Goal: Register for event/course

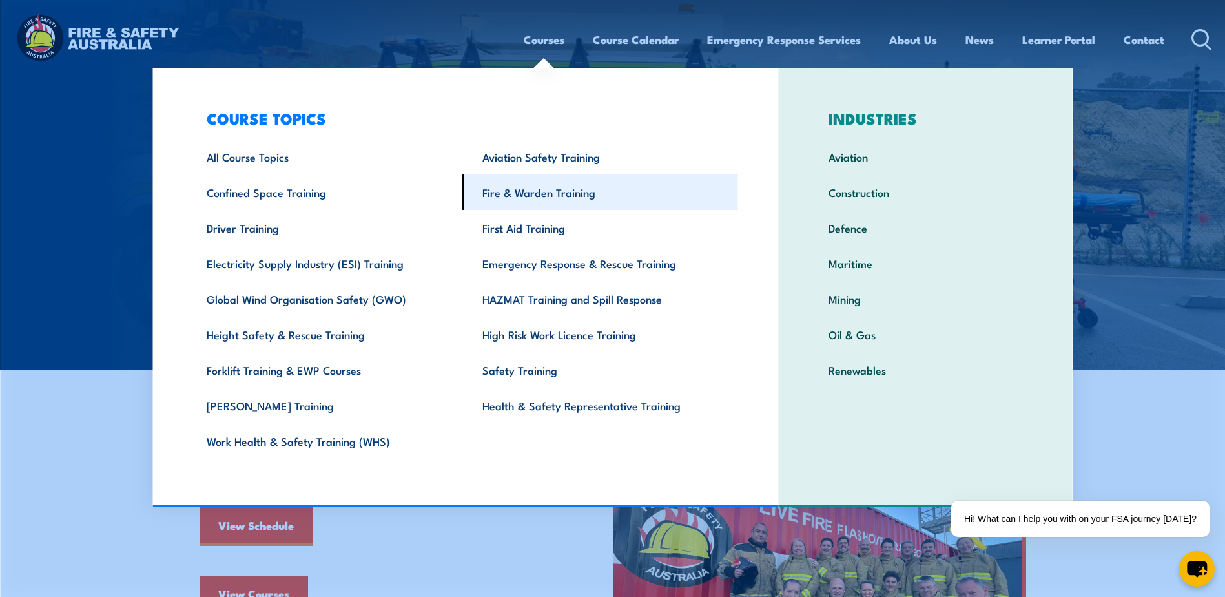
click at [571, 199] on link "Fire & Warden Training" at bounding box center [600, 192] width 276 height 36
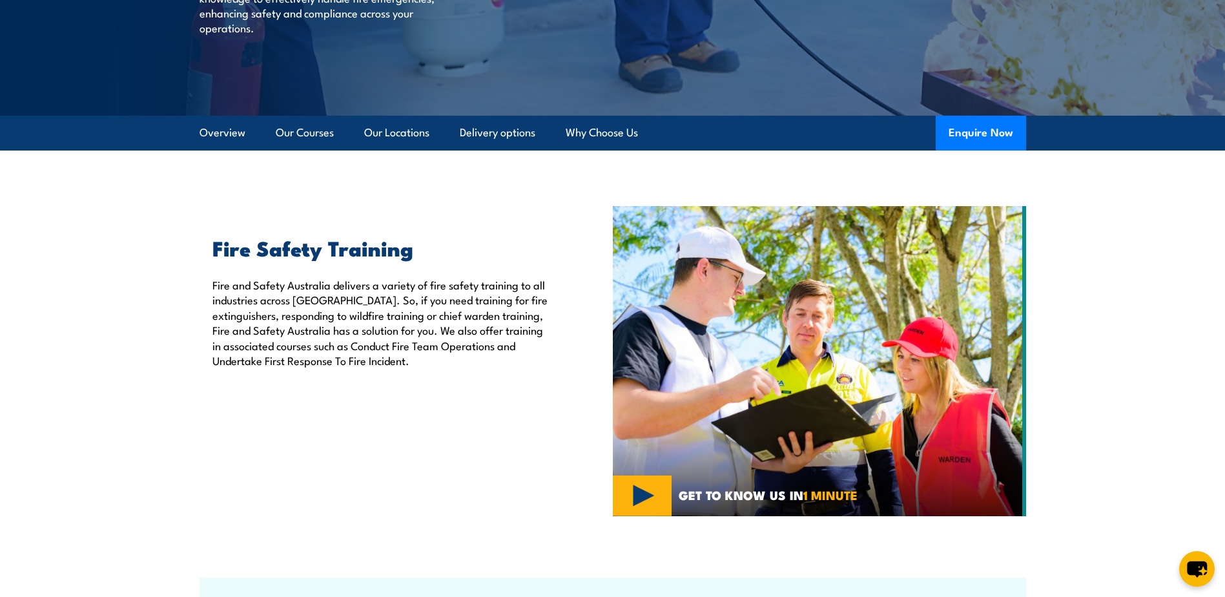
scroll to position [258, 0]
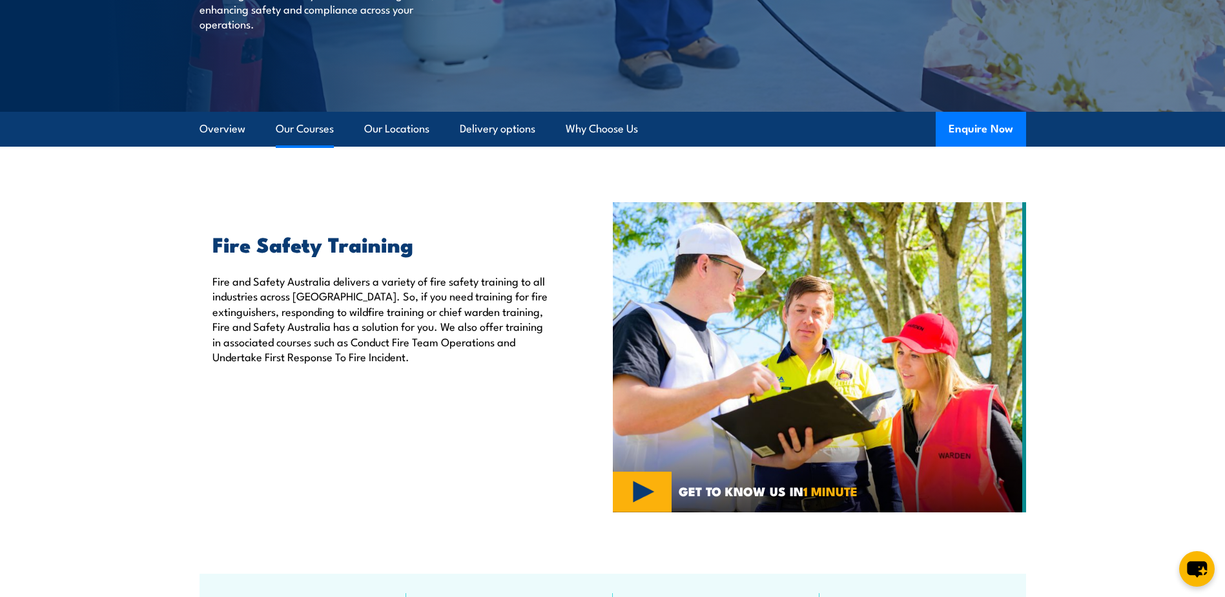
click at [305, 125] on link "Our Courses" at bounding box center [305, 129] width 58 height 34
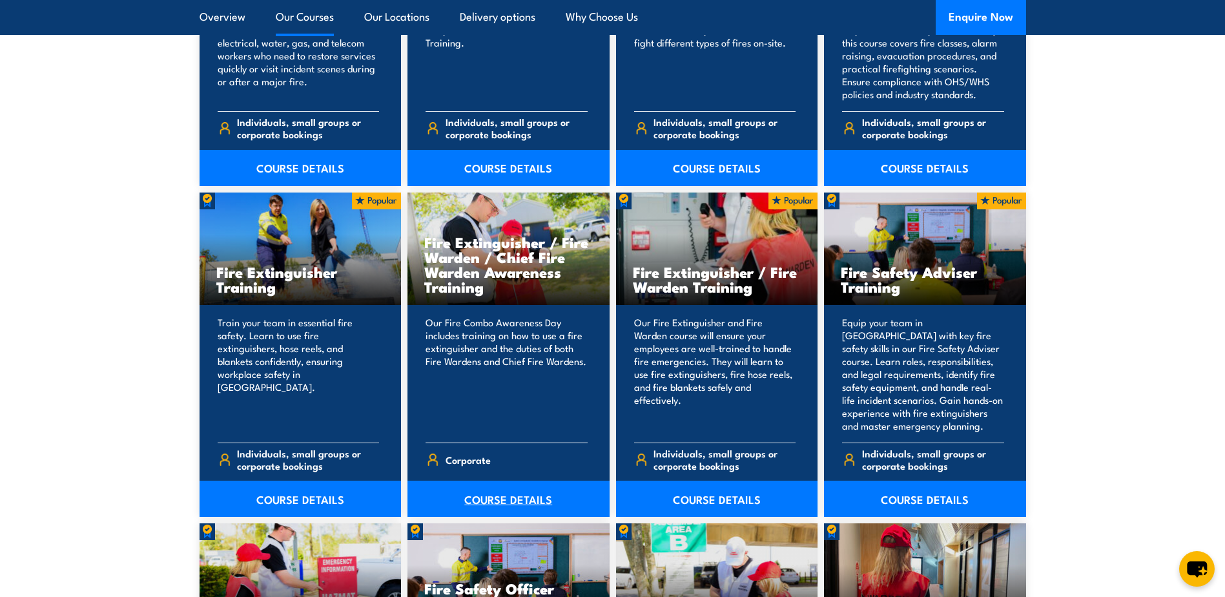
scroll to position [1238, 0]
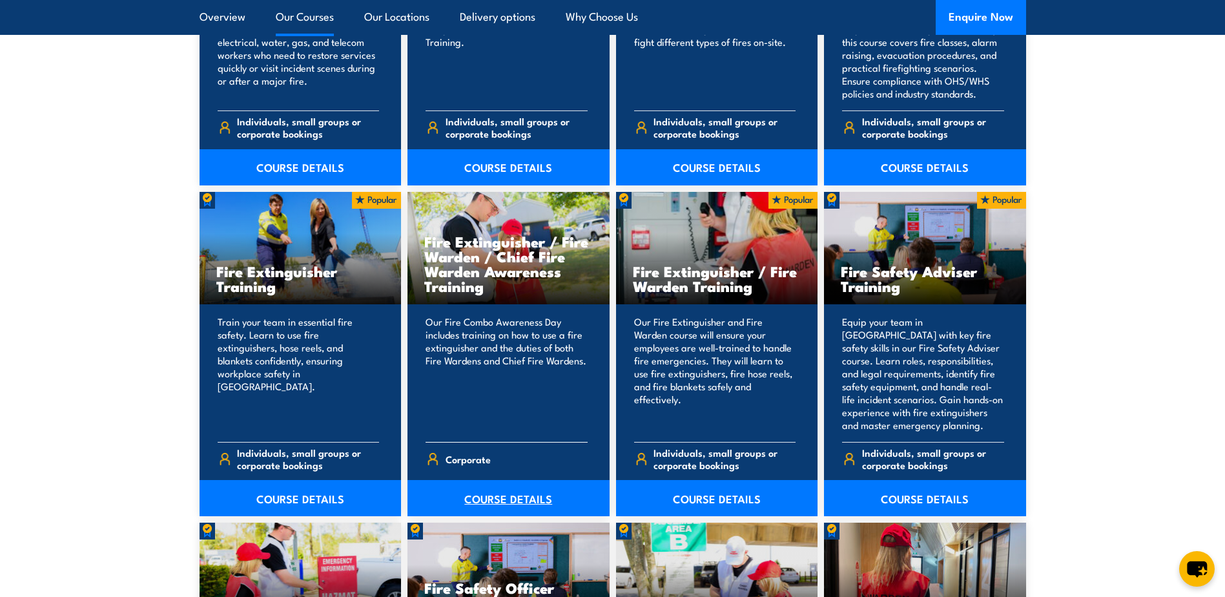
click at [536, 501] on link "COURSE DETAILS" at bounding box center [508, 498] width 202 height 36
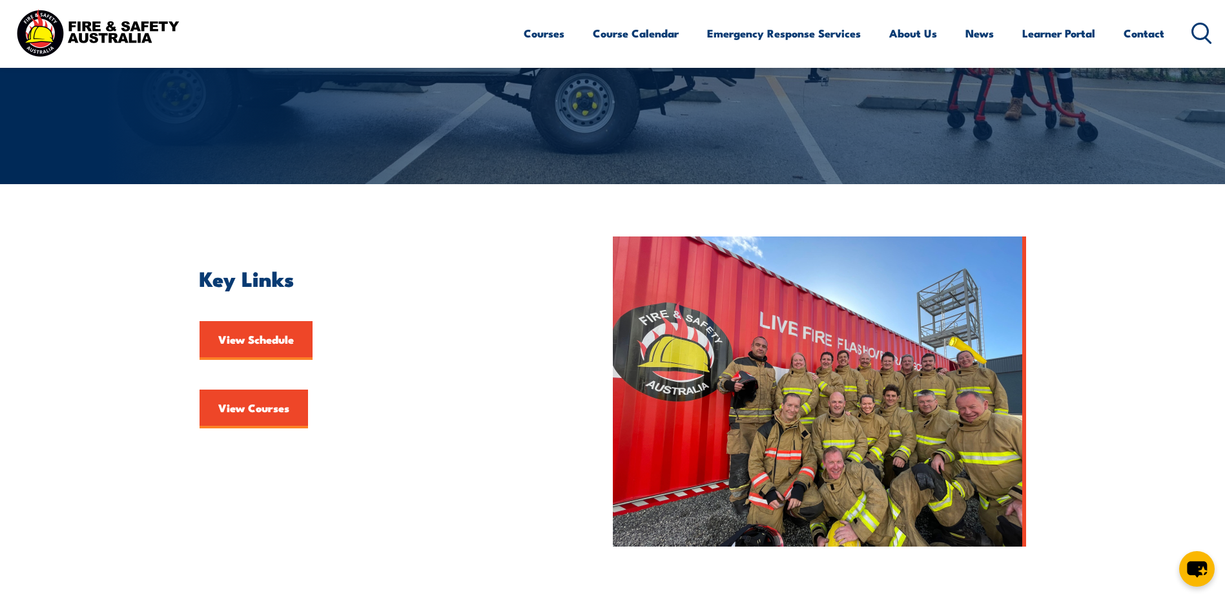
scroll to position [194, 0]
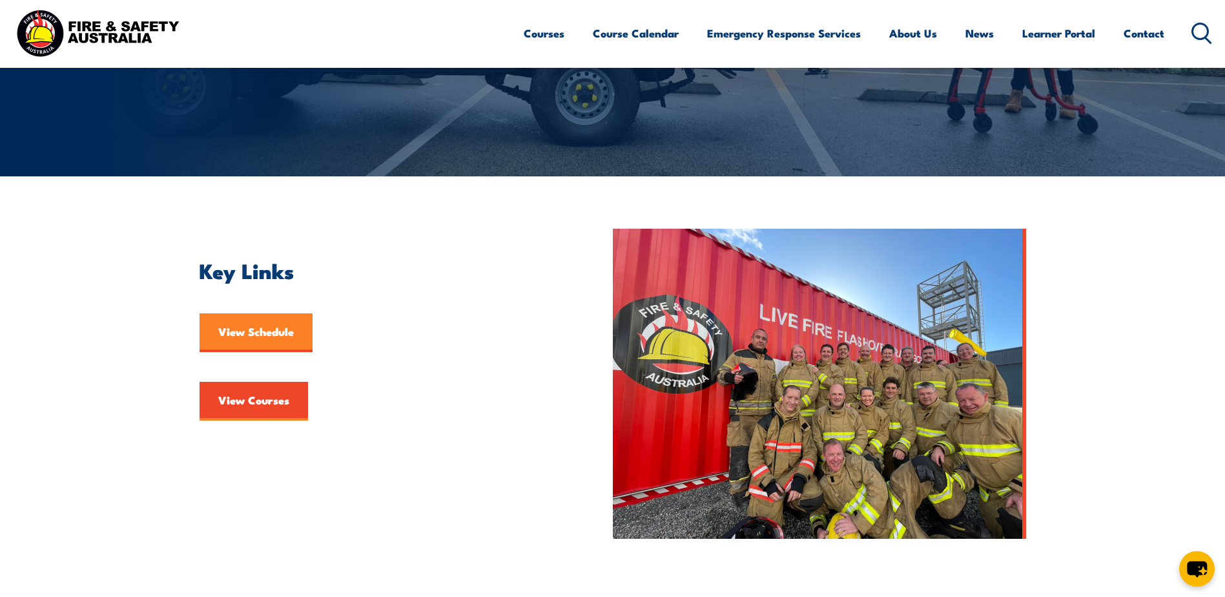
click at [249, 329] on link "View Schedule" at bounding box center [255, 332] width 113 height 39
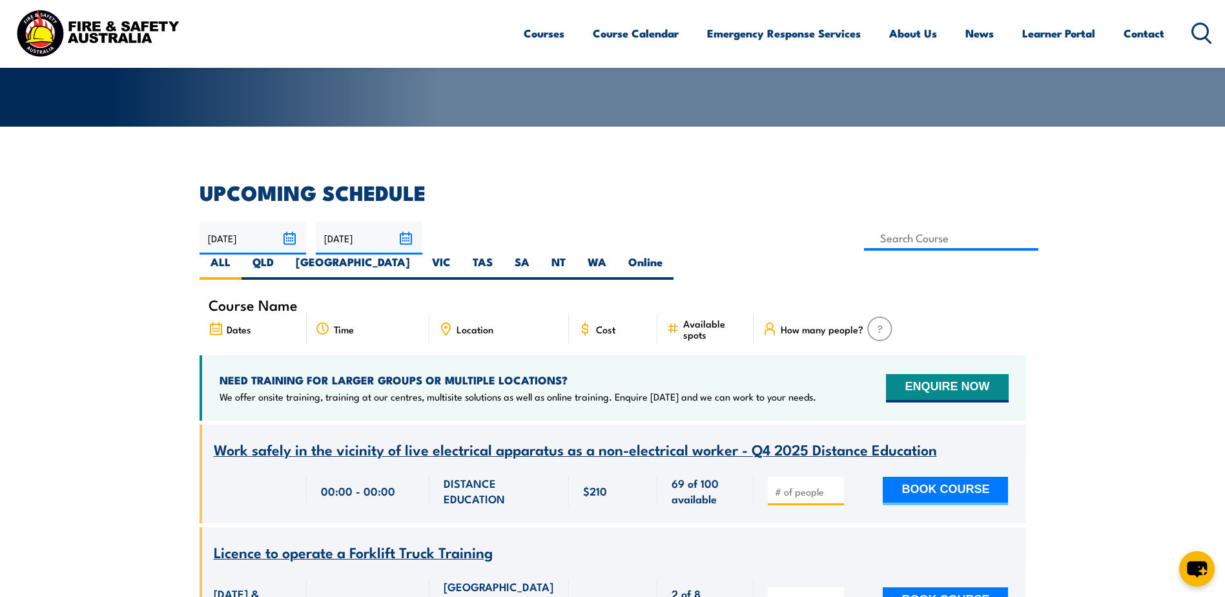
scroll to position [258, 0]
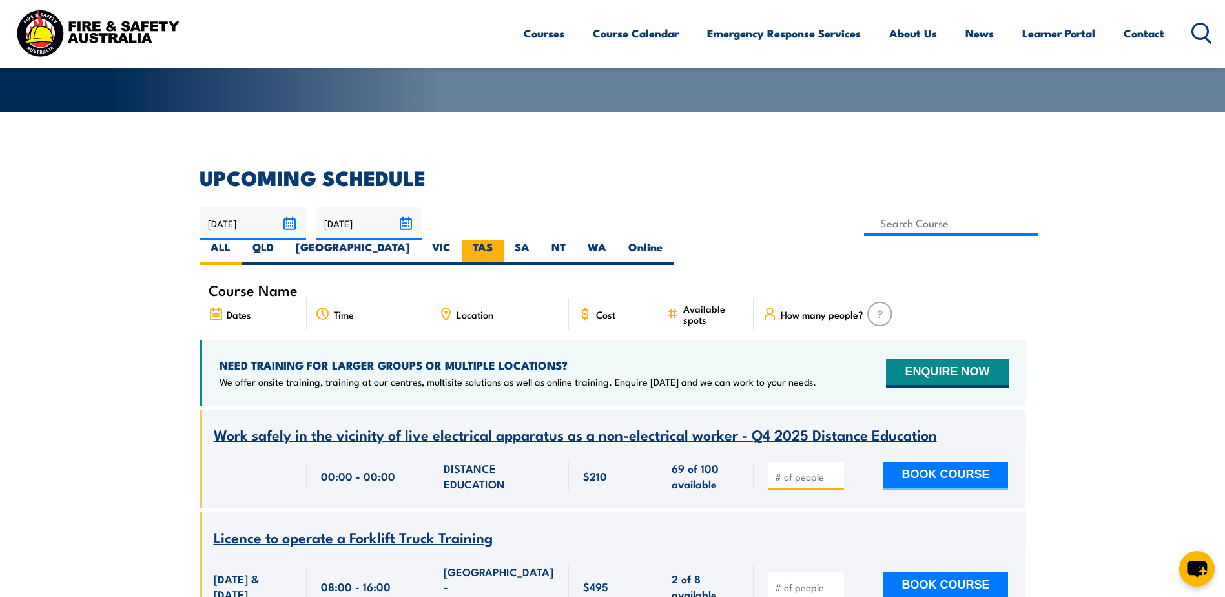
click at [504, 240] on label "TAS" at bounding box center [483, 252] width 42 height 25
click at [501, 240] on input "TAS" at bounding box center [497, 244] width 8 height 8
radio input "true"
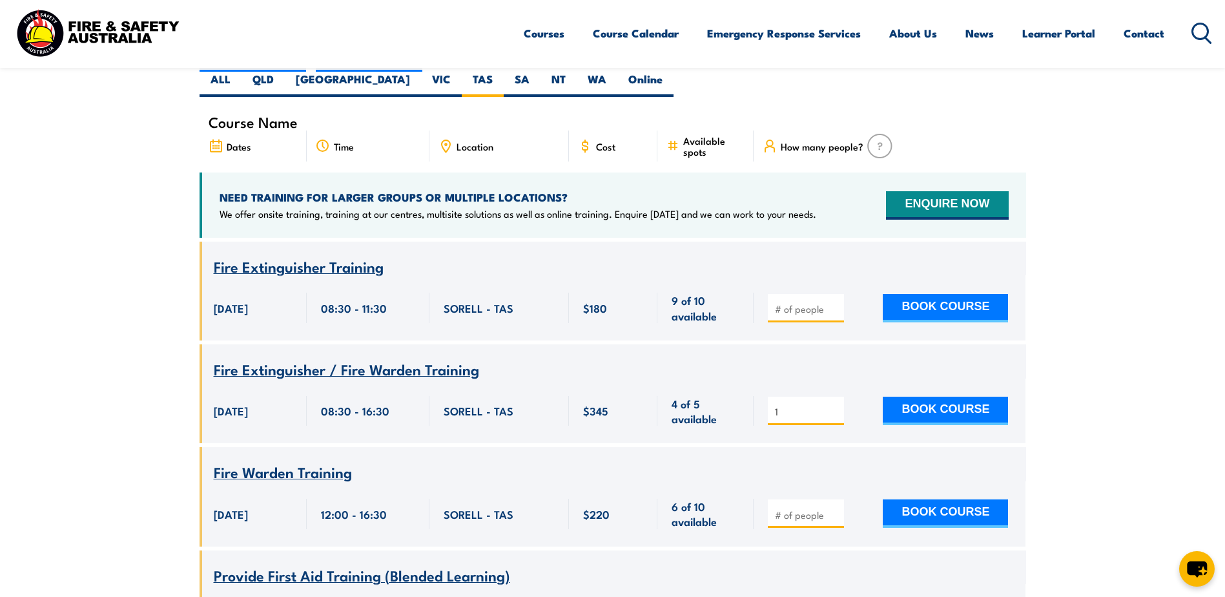
click at [835, 405] on input "1" at bounding box center [807, 411] width 65 height 13
click at [835, 405] on input "2" at bounding box center [807, 411] width 65 height 13
click at [835, 405] on input "3" at bounding box center [807, 411] width 65 height 13
type input "4"
click at [835, 405] on input "4" at bounding box center [807, 411] width 65 height 13
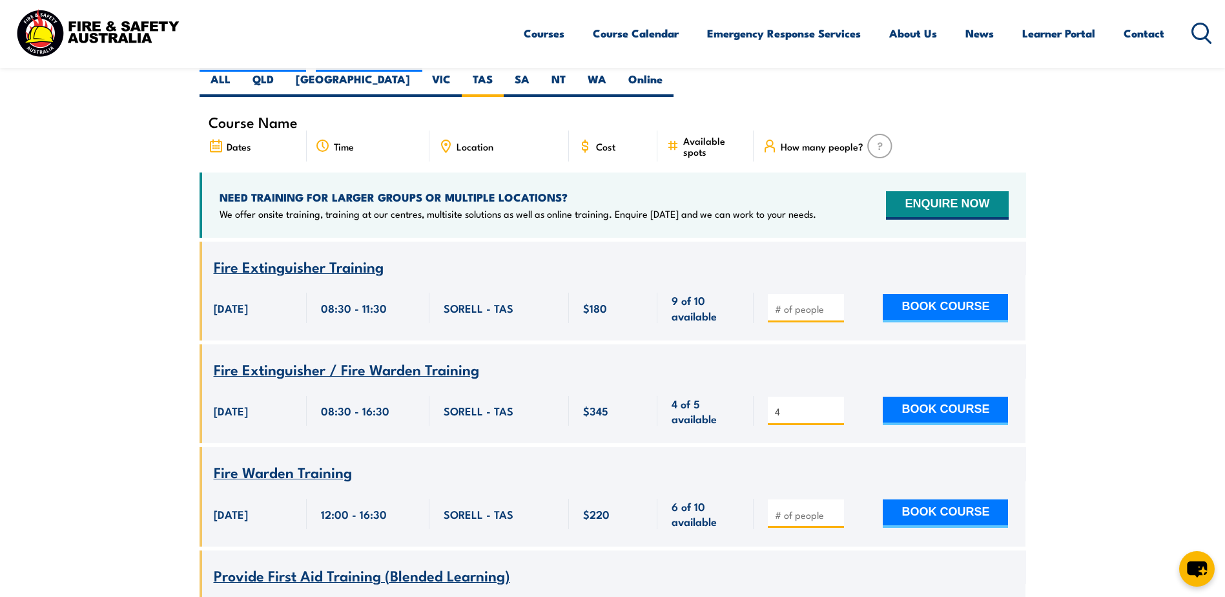
click at [835, 405] on input "4" at bounding box center [807, 411] width 65 height 13
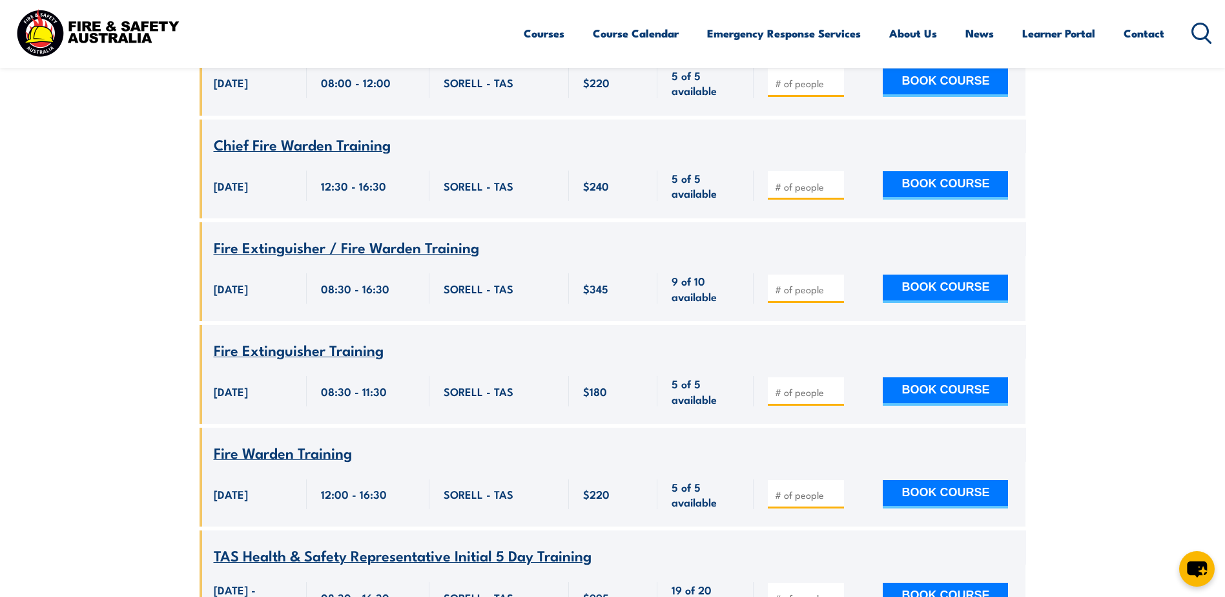
scroll to position [1136, 0]
